Goal: Task Accomplishment & Management: Manage account settings

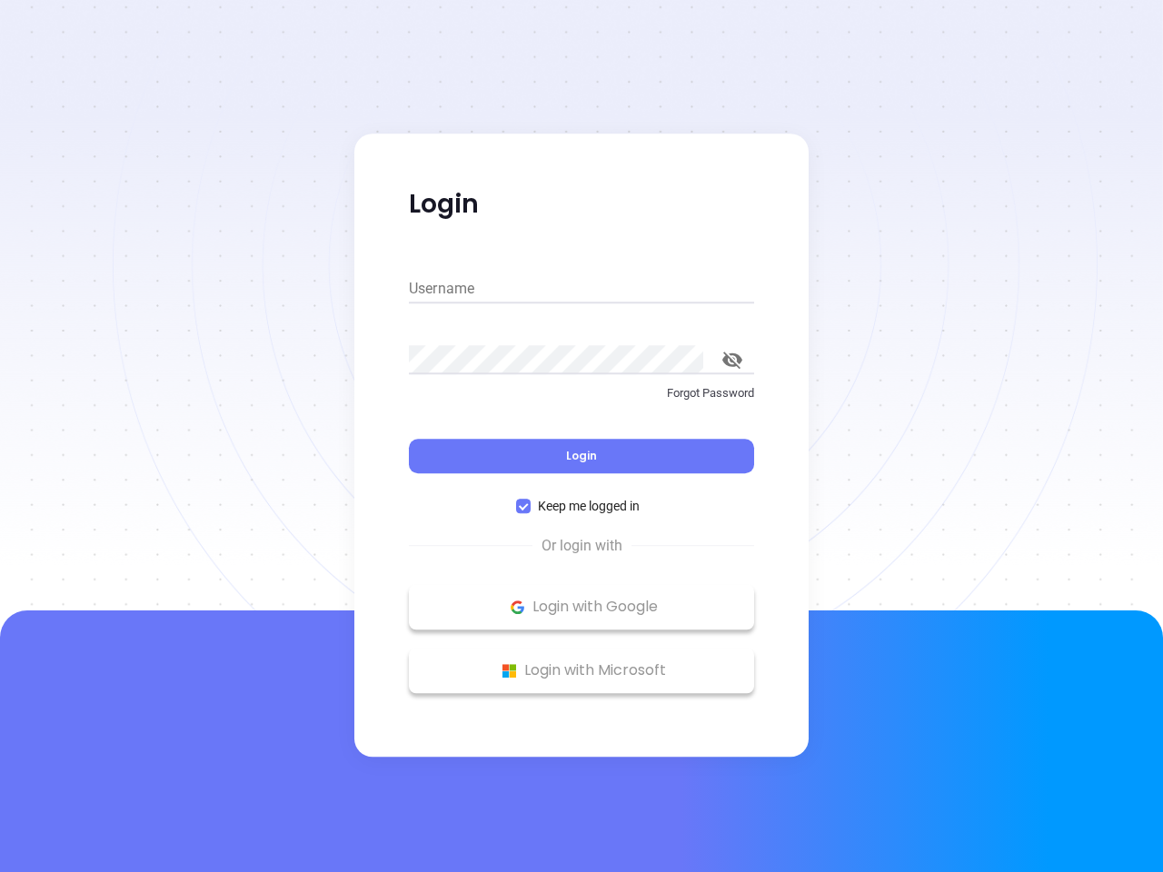
click at [581, 436] on div "Login" at bounding box center [581, 445] width 345 height 56
click at [581, 289] on input "Username" at bounding box center [581, 288] width 345 height 29
click at [732, 360] on icon "toggle password visibility" at bounding box center [732, 360] width 20 height 17
click at [581, 456] on span "Login" at bounding box center [581, 455] width 31 height 15
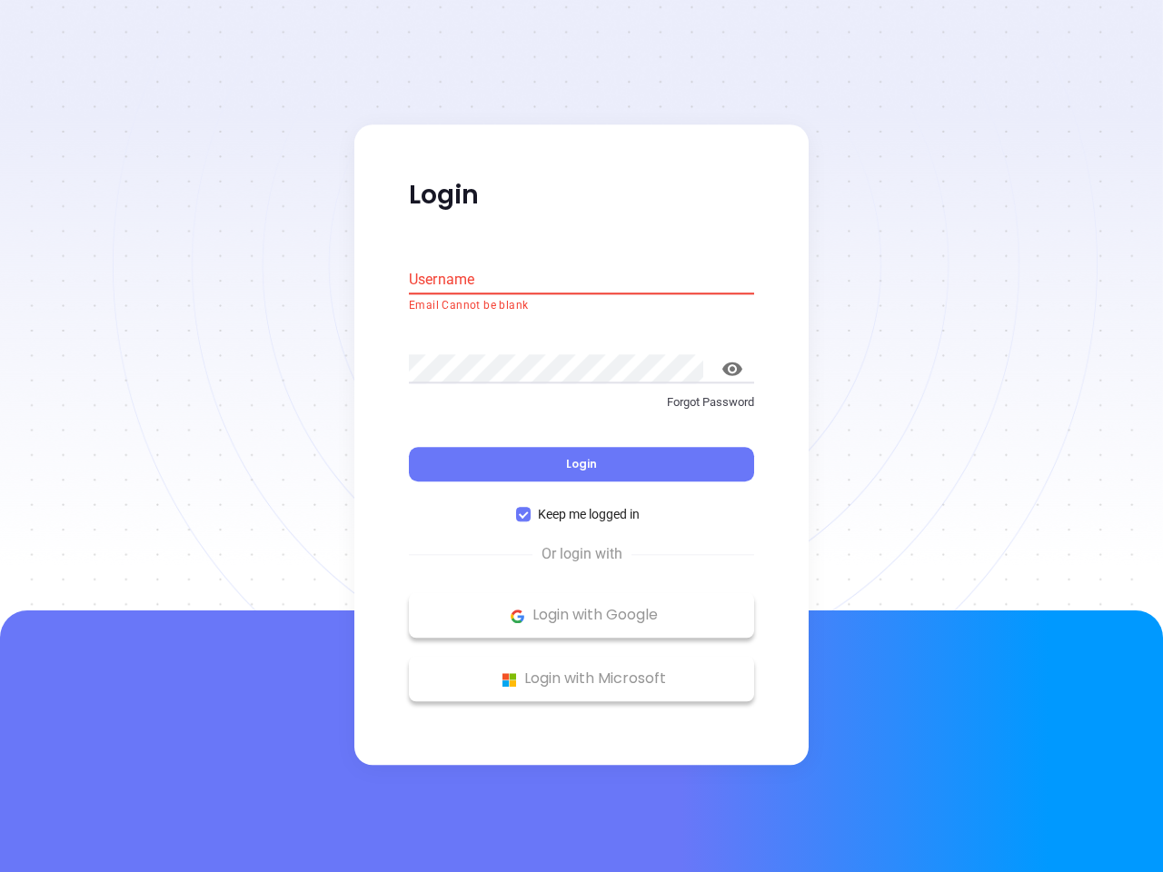
click at [581, 506] on span "Keep me logged in" at bounding box center [588, 515] width 116 height 20
click at [530, 508] on input "Keep me logged in" at bounding box center [523, 515] width 15 height 15
checkbox input "false"
click at [581, 607] on p "Login with Google" at bounding box center [581, 615] width 327 height 27
click at [581, 670] on p "Login with Microsoft" at bounding box center [581, 679] width 327 height 27
